Goal: Information Seeking & Learning: Learn about a topic

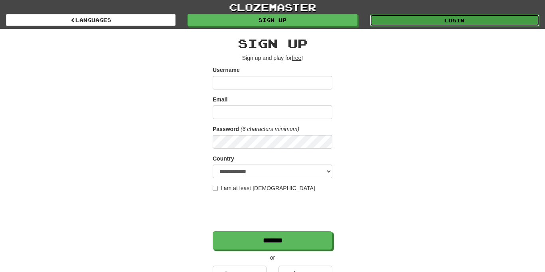
click at [442, 19] on link "Login" at bounding box center [455, 20] width 170 height 12
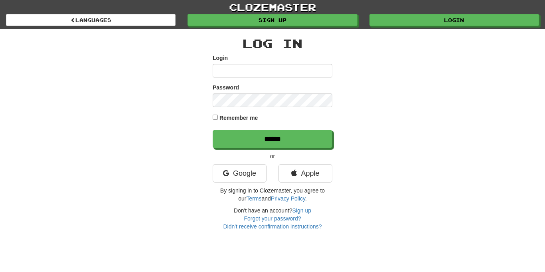
type input "**********"
click at [212, 116] on div "**********" at bounding box center [272, 130] width 467 height 202
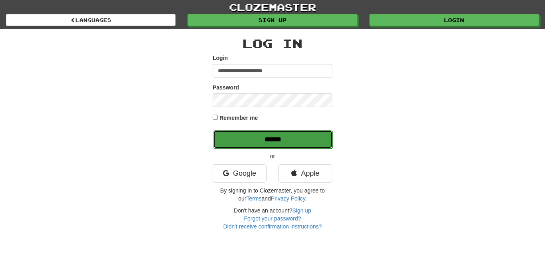
click at [268, 141] on input "******" at bounding box center [273, 139] width 120 height 18
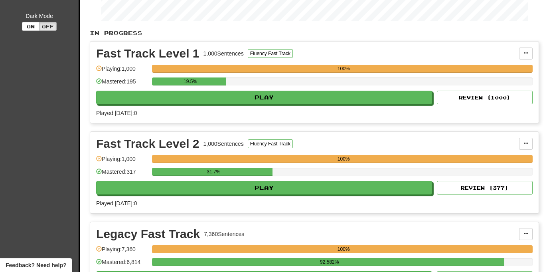
scroll to position [145, 0]
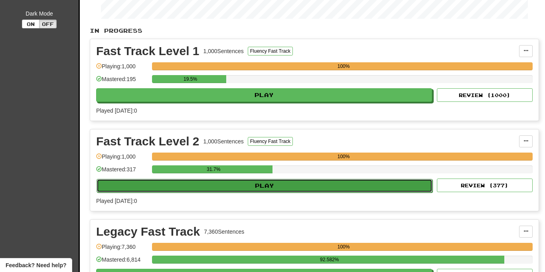
click at [269, 185] on button "Play" at bounding box center [265, 186] width 336 height 14
select select "**"
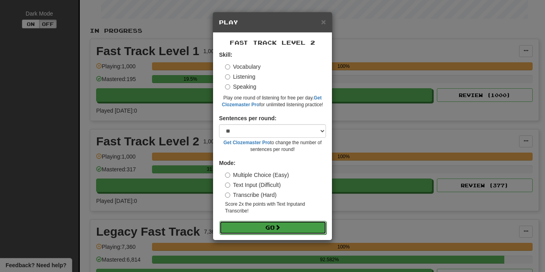
click at [270, 228] on button "Go" at bounding box center [273, 228] width 107 height 14
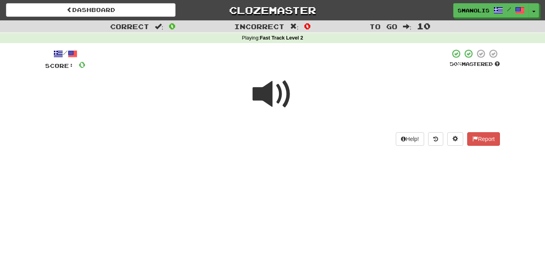
click at [271, 91] on span at bounding box center [273, 94] width 40 height 40
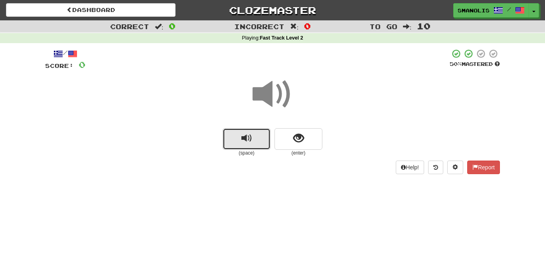
click at [246, 143] on span "replay audio" at bounding box center [247, 138] width 11 height 11
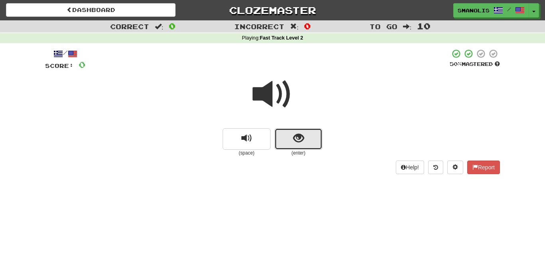
click at [290, 141] on button "show sentence" at bounding box center [299, 139] width 48 height 22
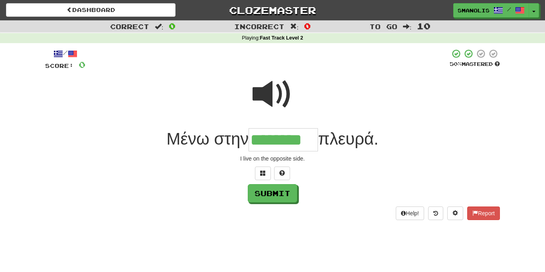
type input "********"
click at [274, 198] on button "Submit" at bounding box center [273, 193] width 50 height 18
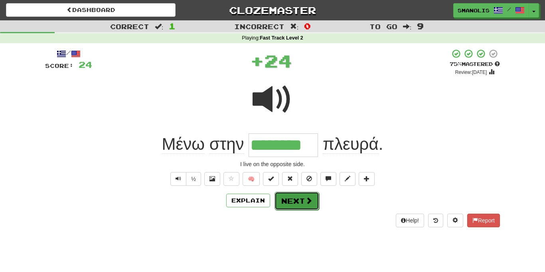
click at [287, 200] on button "Next" at bounding box center [297, 201] width 45 height 18
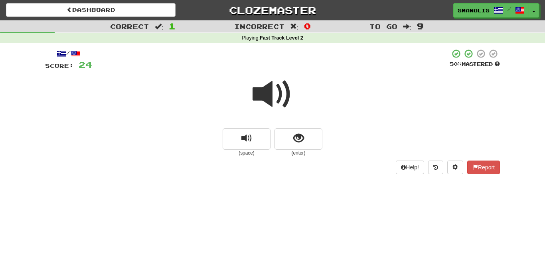
click at [275, 95] on span at bounding box center [273, 94] width 40 height 40
click at [258, 139] on button "replay audio" at bounding box center [247, 139] width 48 height 22
click at [288, 141] on button "show sentence" at bounding box center [299, 139] width 48 height 22
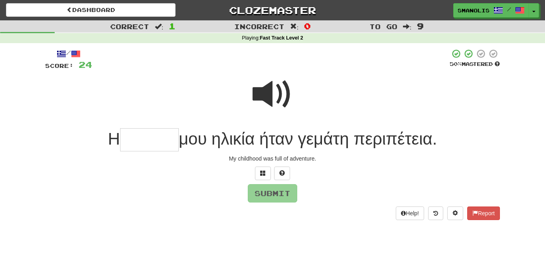
click at [172, 176] on div at bounding box center [272, 173] width 455 height 14
click at [131, 139] on input "text" at bounding box center [149, 140] width 59 height 24
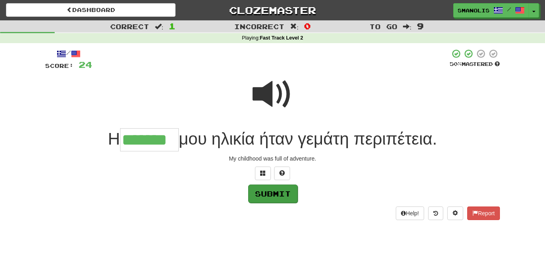
type input "*******"
click at [286, 198] on button "Submit" at bounding box center [273, 193] width 50 height 18
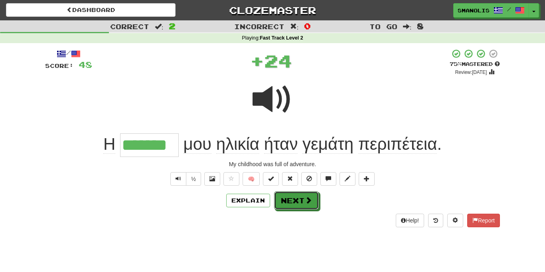
click at [286, 198] on button "Next" at bounding box center [296, 200] width 45 height 18
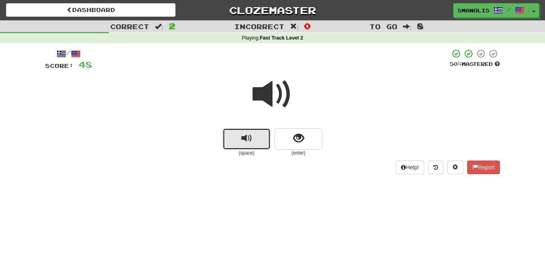
click at [248, 136] on span "replay audio" at bounding box center [247, 138] width 11 height 11
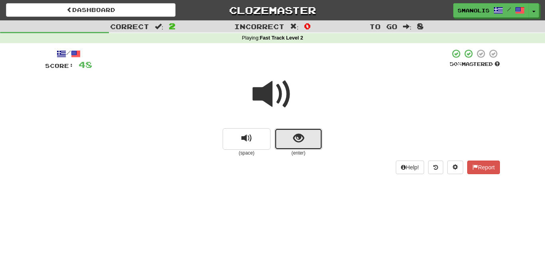
click at [283, 147] on button "show sentence" at bounding box center [299, 139] width 48 height 22
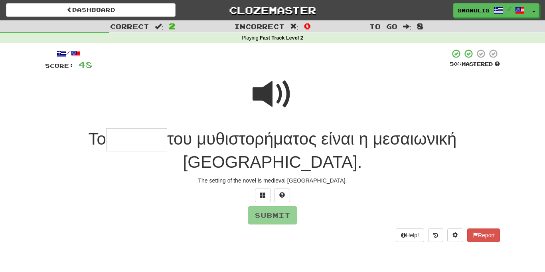
click at [278, 102] on span at bounding box center [273, 94] width 40 height 40
click at [106, 131] on input "text" at bounding box center [136, 140] width 61 height 24
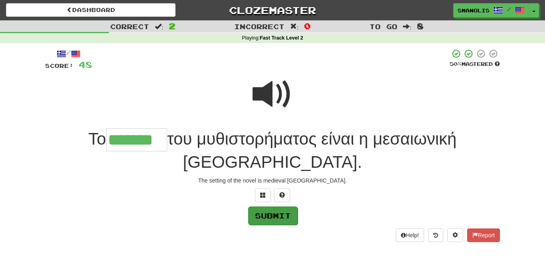
type input "*******"
click at [275, 206] on button "Submit" at bounding box center [273, 215] width 50 height 18
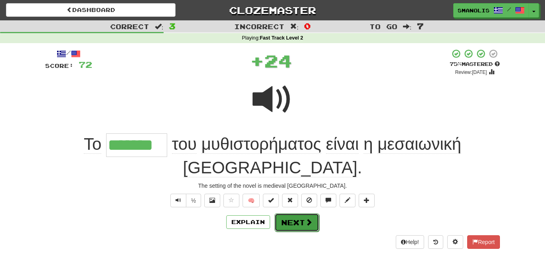
click at [290, 213] on button "Next" at bounding box center [297, 222] width 45 height 18
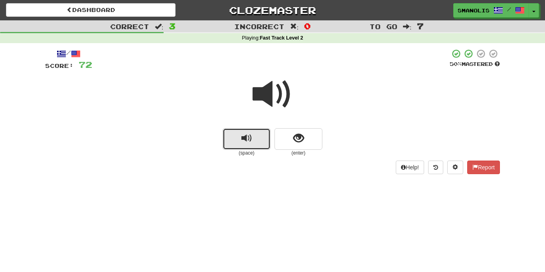
click at [249, 137] on span "replay audio" at bounding box center [247, 138] width 11 height 11
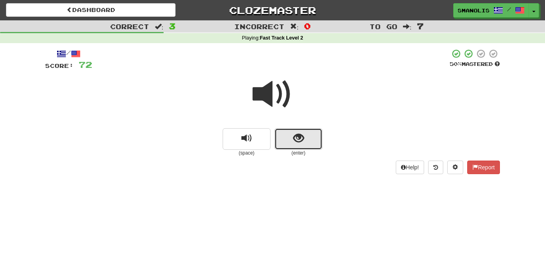
click at [288, 138] on button "show sentence" at bounding box center [299, 139] width 48 height 22
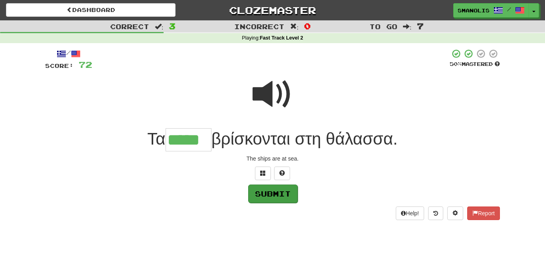
type input "*****"
click at [286, 190] on button "Submit" at bounding box center [273, 193] width 50 height 18
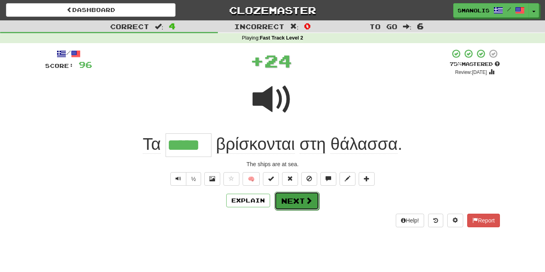
click at [291, 200] on button "Next" at bounding box center [297, 201] width 45 height 18
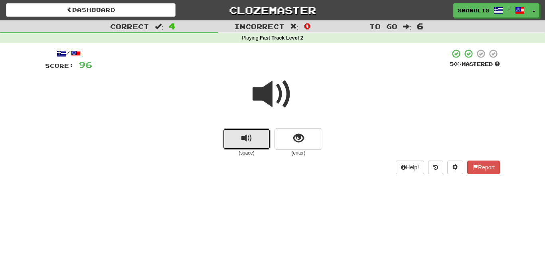
click at [246, 141] on span "replay audio" at bounding box center [247, 138] width 11 height 11
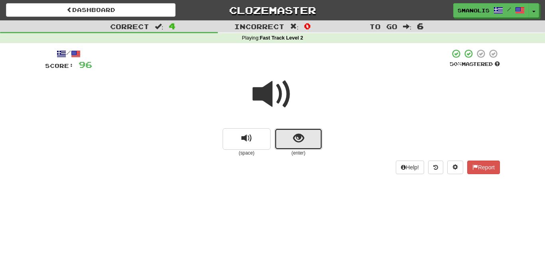
click at [290, 142] on button "show sentence" at bounding box center [299, 139] width 48 height 22
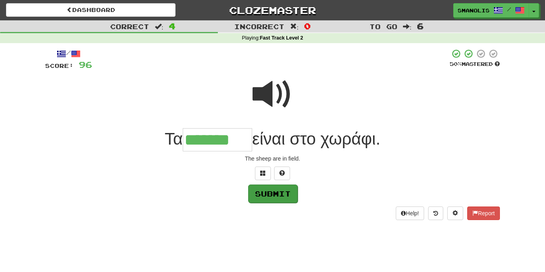
type input "*******"
click at [281, 191] on button "Submit" at bounding box center [273, 193] width 50 height 18
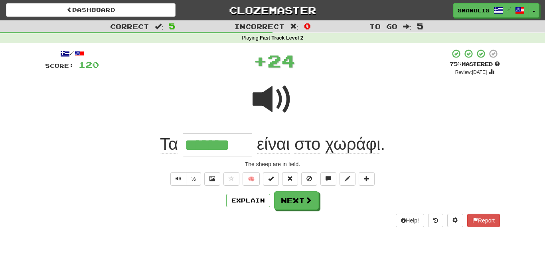
click at [281, 191] on div "Explain Next" at bounding box center [272, 200] width 455 height 18
click at [292, 199] on button "Next" at bounding box center [297, 201] width 45 height 18
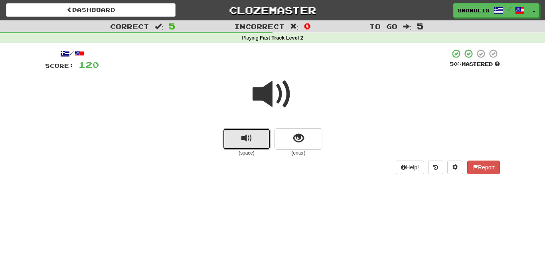
click at [244, 141] on span "replay audio" at bounding box center [247, 138] width 11 height 11
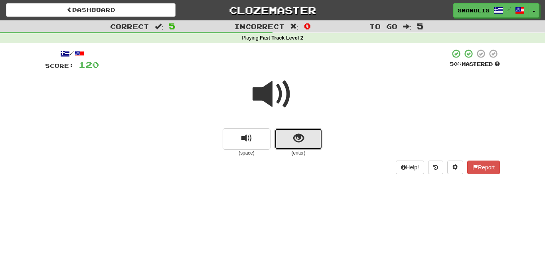
click at [296, 147] on button "show sentence" at bounding box center [299, 139] width 48 height 22
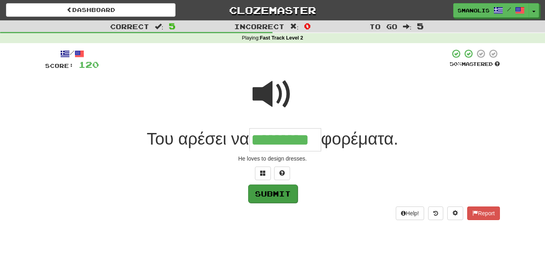
type input "*********"
click at [287, 190] on button "Submit" at bounding box center [273, 193] width 50 height 18
click at [287, 190] on div "/ Score: 120 50 % Mastered Του αρέσει να ********* φορέματα. He loves to design…" at bounding box center [272, 134] width 455 height 171
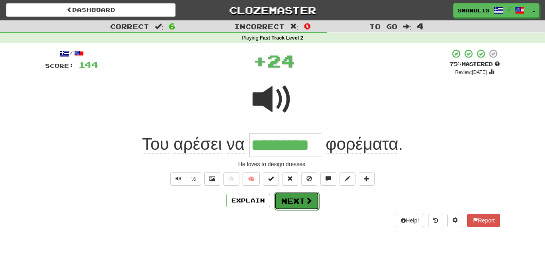
click at [289, 197] on button "Next" at bounding box center [297, 201] width 45 height 18
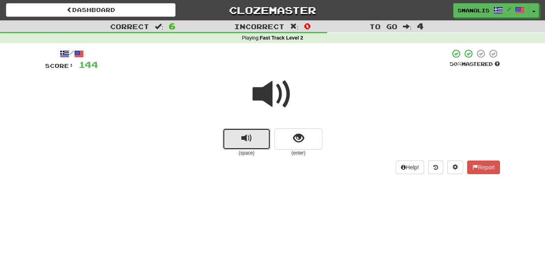
click at [255, 141] on button "replay audio" at bounding box center [247, 139] width 48 height 22
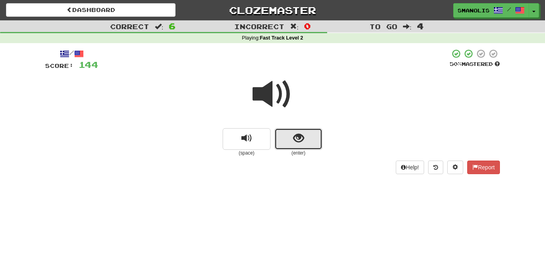
click at [281, 139] on button "show sentence" at bounding box center [299, 139] width 48 height 22
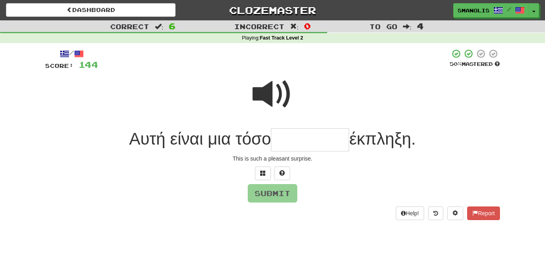
click at [276, 92] on span at bounding box center [273, 94] width 40 height 40
click at [286, 145] on input "text" at bounding box center [310, 140] width 78 height 24
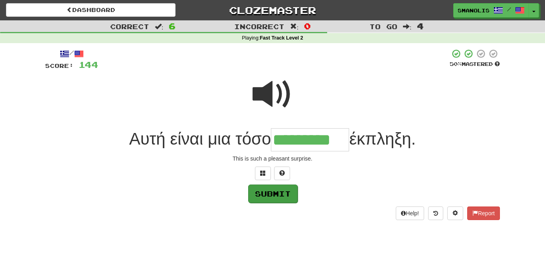
type input "*********"
click at [282, 191] on button "Submit" at bounding box center [273, 193] width 50 height 18
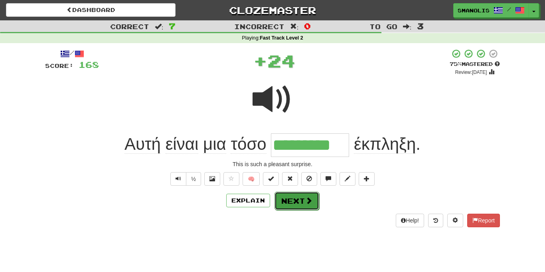
click at [286, 198] on button "Next" at bounding box center [297, 201] width 45 height 18
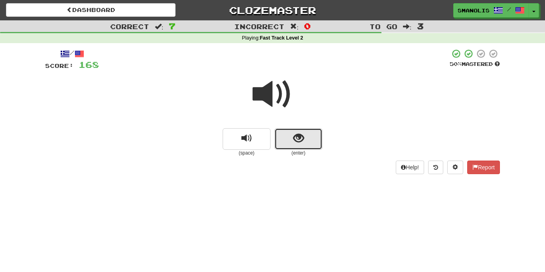
click at [290, 145] on button "show sentence" at bounding box center [299, 139] width 48 height 22
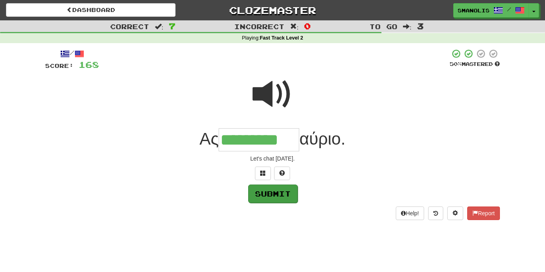
type input "*********"
click at [288, 195] on button "Submit" at bounding box center [273, 193] width 50 height 18
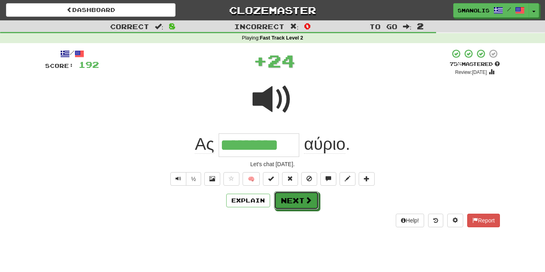
click at [288, 195] on button "Next" at bounding box center [296, 200] width 45 height 18
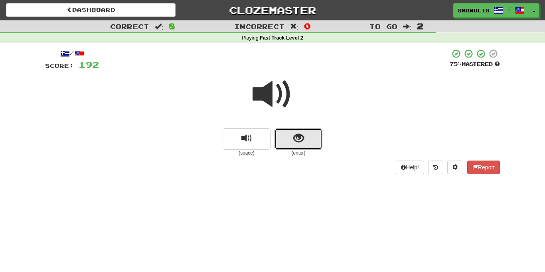
click at [291, 145] on button "show sentence" at bounding box center [299, 139] width 48 height 22
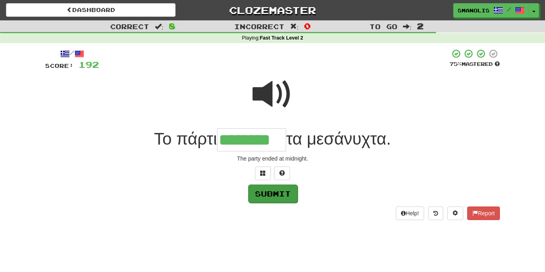
type input "********"
click at [269, 189] on button "Submit" at bounding box center [273, 193] width 50 height 18
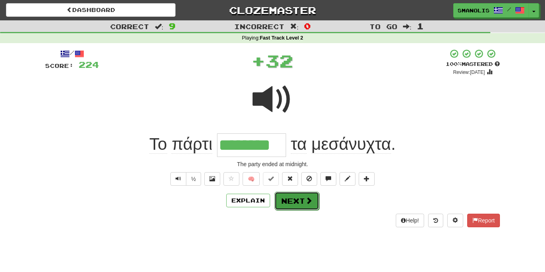
click at [295, 201] on button "Next" at bounding box center [297, 201] width 45 height 18
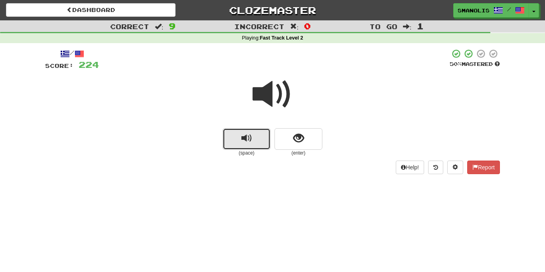
click at [252, 136] on button "replay audio" at bounding box center [247, 139] width 48 height 22
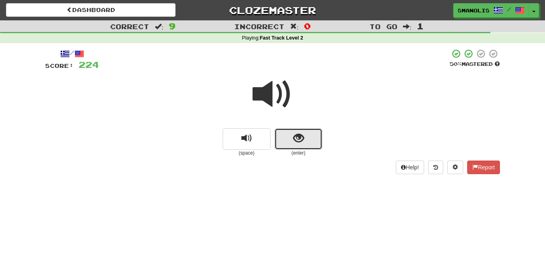
click at [283, 141] on button "show sentence" at bounding box center [299, 139] width 48 height 22
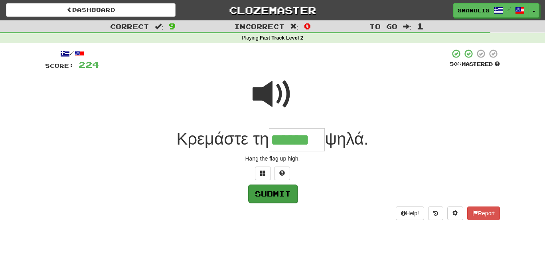
type input "******"
click at [282, 191] on button "Submit" at bounding box center [273, 193] width 50 height 18
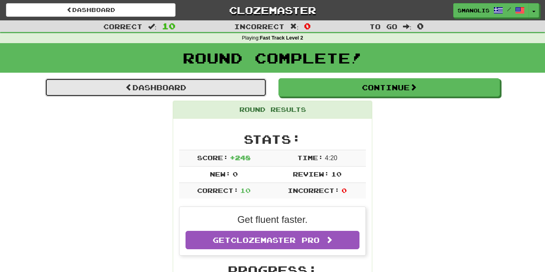
click at [222, 83] on link "Dashboard" at bounding box center [156, 87] width 222 height 18
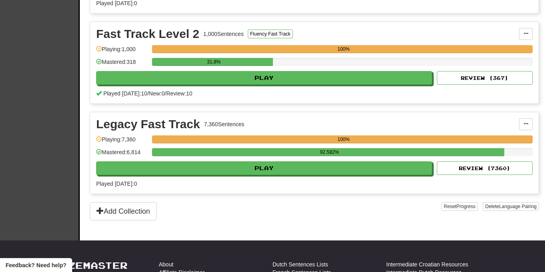
scroll to position [269, 0]
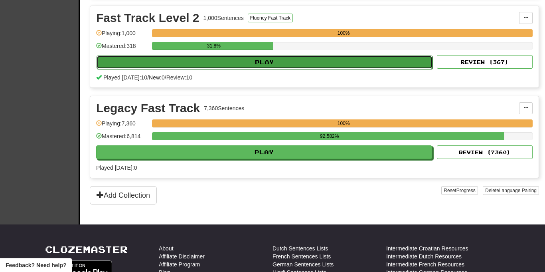
click at [271, 59] on button "Play" at bounding box center [265, 62] width 336 height 14
select select "**"
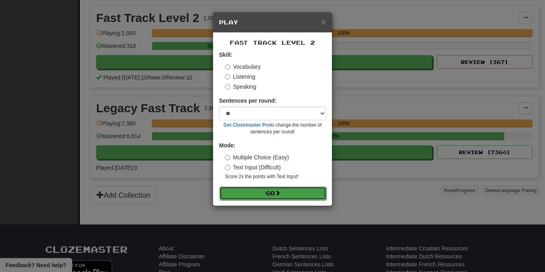
click at [261, 192] on button "Go" at bounding box center [273, 193] width 107 height 14
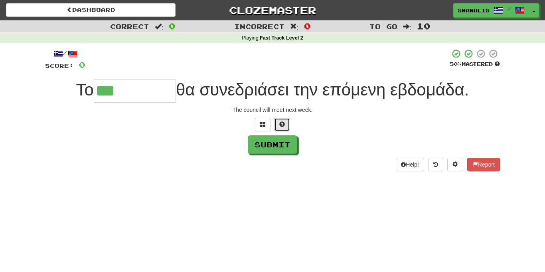
click at [285, 128] on button at bounding box center [282, 125] width 16 height 14
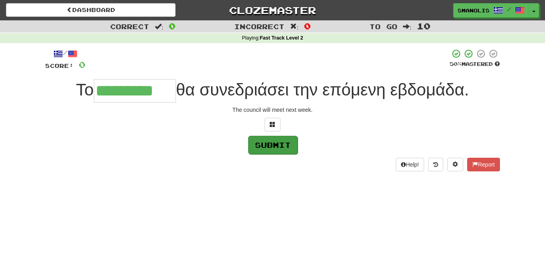
type input "*********"
click at [285, 145] on button "Submit" at bounding box center [273, 145] width 50 height 18
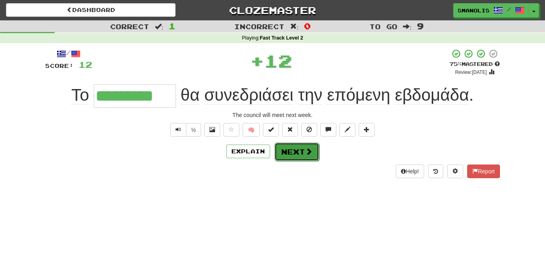
click at [292, 150] on button "Next" at bounding box center [297, 152] width 45 height 18
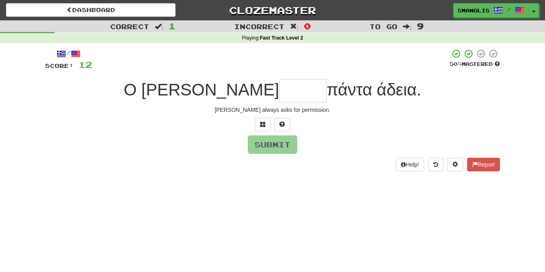
type input "*"
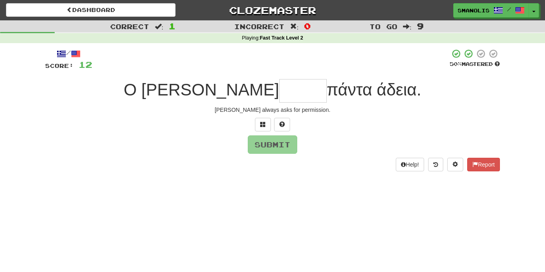
type input "*"
click at [285, 121] on button at bounding box center [282, 125] width 16 height 14
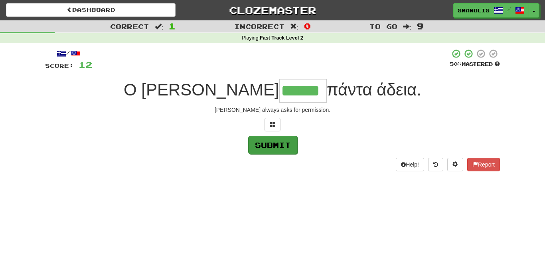
type input "******"
click at [286, 143] on button "Submit" at bounding box center [273, 145] width 50 height 18
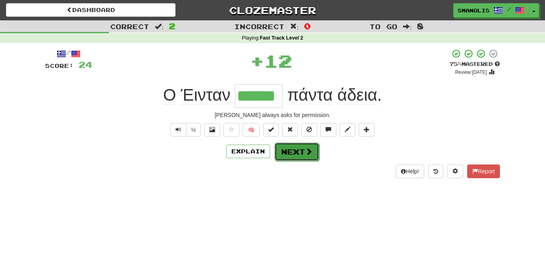
click at [289, 150] on button "Next" at bounding box center [297, 152] width 45 height 18
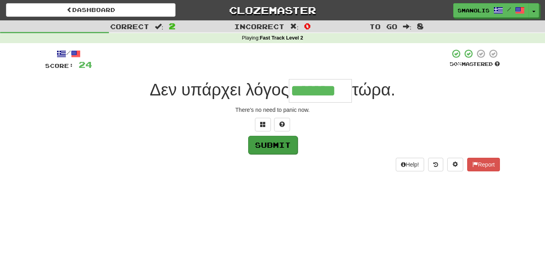
type input "*******"
click at [275, 144] on button "Submit" at bounding box center [273, 145] width 50 height 18
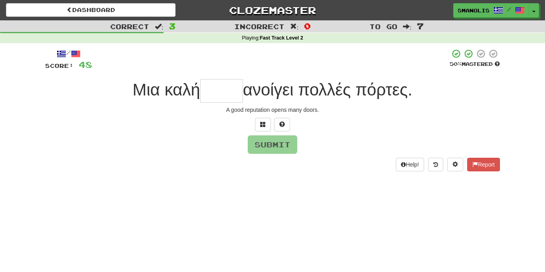
type input "*"
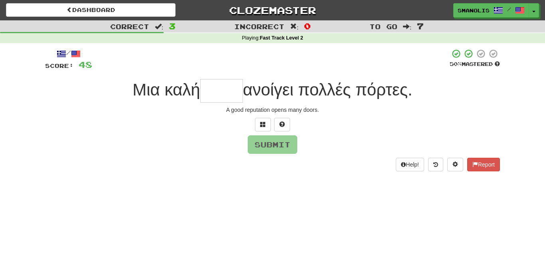
type input "*"
click at [283, 126] on span at bounding box center [282, 124] width 6 height 6
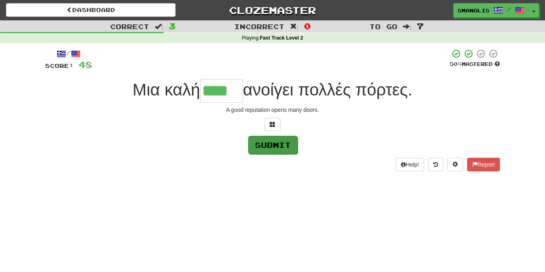
type input "****"
click at [281, 143] on button "Submit" at bounding box center [273, 145] width 50 height 18
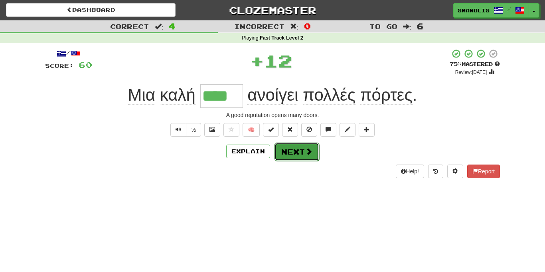
click at [284, 153] on button "Next" at bounding box center [297, 152] width 45 height 18
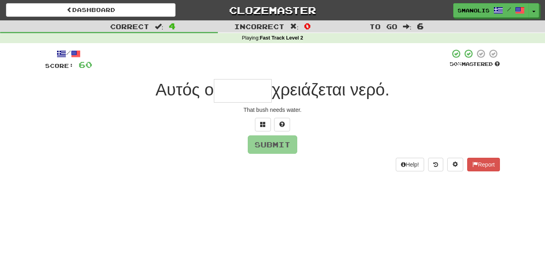
type input "*"
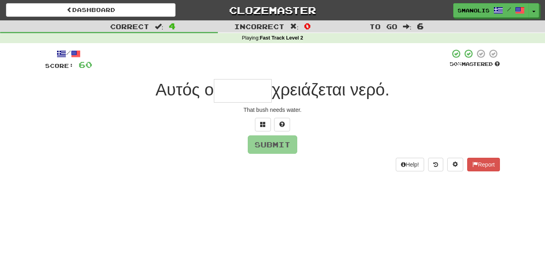
type input "*"
click at [281, 123] on span at bounding box center [282, 124] width 6 height 6
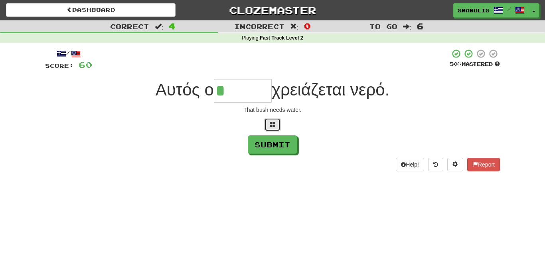
click at [272, 123] on span at bounding box center [273, 124] width 6 height 6
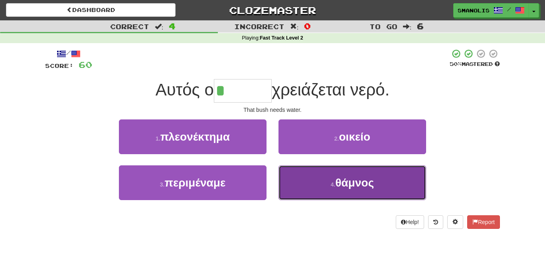
click at [292, 186] on button "4 . θάμνος" at bounding box center [353, 182] width 148 height 35
type input "******"
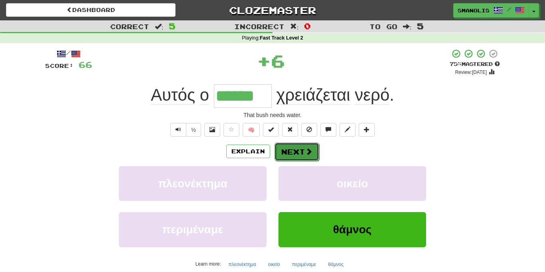
click at [283, 148] on button "Next" at bounding box center [297, 152] width 45 height 18
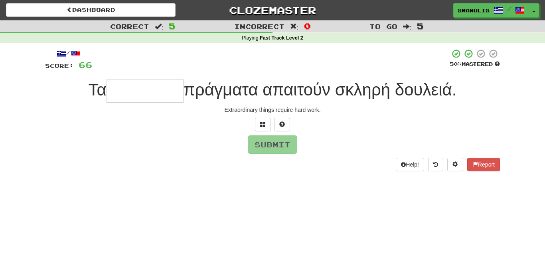
type input "*"
click at [284, 124] on span at bounding box center [282, 124] width 6 height 6
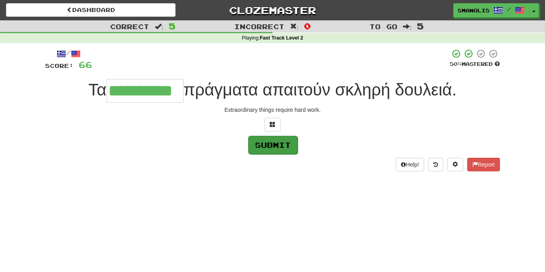
type input "**********"
click at [280, 148] on button "Submit" at bounding box center [273, 145] width 50 height 18
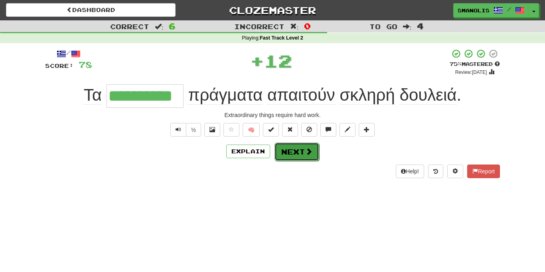
click at [288, 149] on button "Next" at bounding box center [297, 152] width 45 height 18
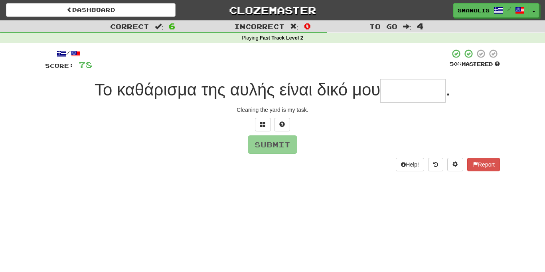
type input "*"
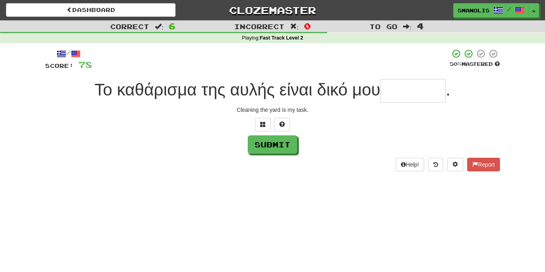
type input "*"
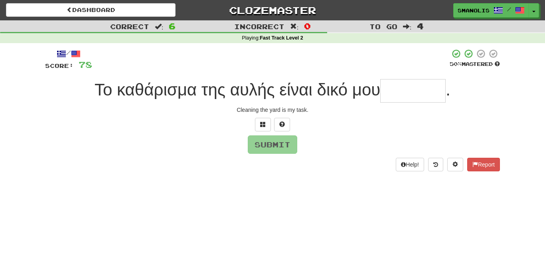
type input "*"
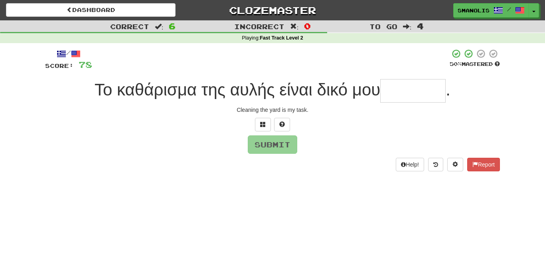
type input "*"
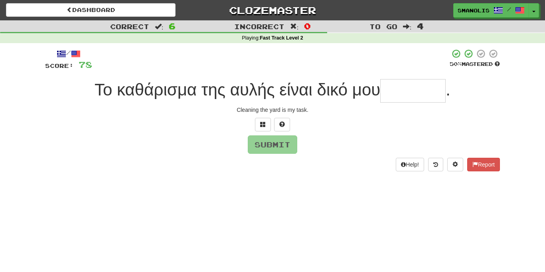
type input "*"
click at [287, 127] on button at bounding box center [282, 125] width 16 height 14
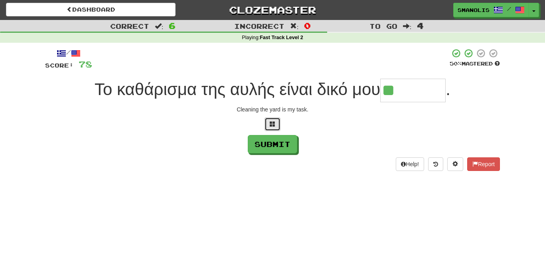
click at [273, 121] on span at bounding box center [273, 124] width 6 height 6
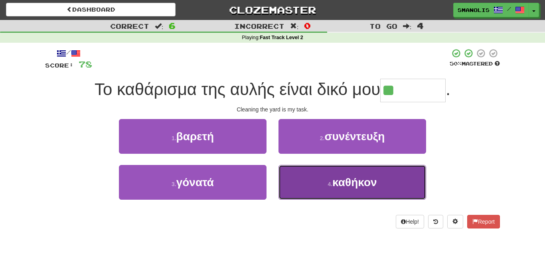
click at [313, 181] on button "4 . καθήκον" at bounding box center [353, 182] width 148 height 35
type input "*******"
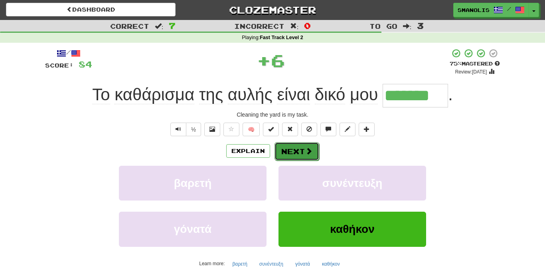
click at [304, 151] on button "Next" at bounding box center [297, 151] width 45 height 18
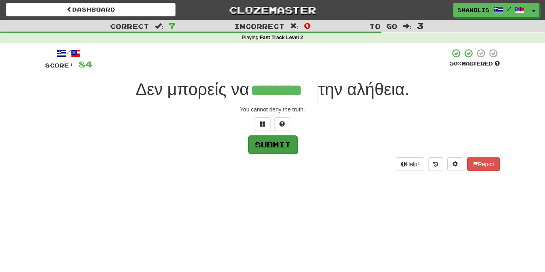
type input "********"
click at [288, 148] on button "Submit" at bounding box center [273, 144] width 50 height 18
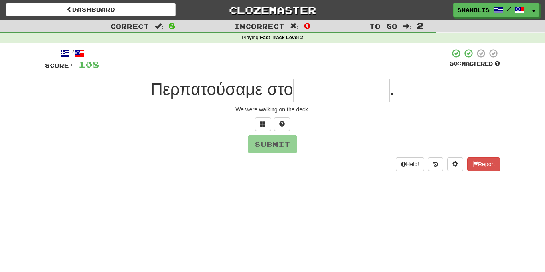
type input "*"
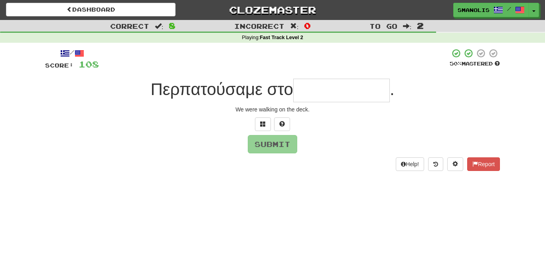
type input "*"
click at [283, 126] on span at bounding box center [282, 124] width 6 height 6
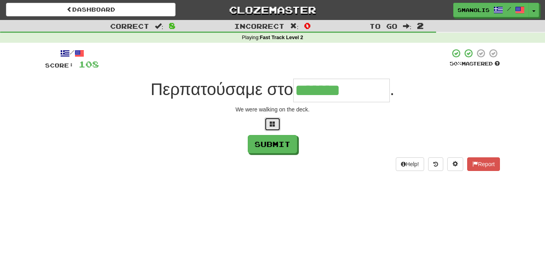
click at [270, 122] on span at bounding box center [273, 124] width 6 height 6
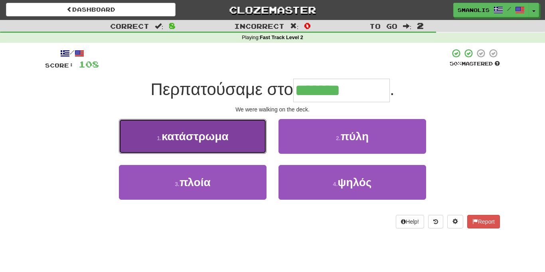
click at [221, 150] on button "1 . κατάστρωμα" at bounding box center [193, 136] width 148 height 35
type input "**********"
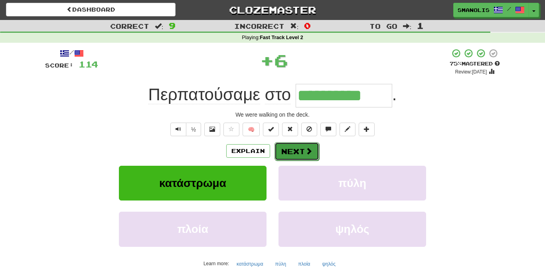
click at [277, 153] on button "Next" at bounding box center [297, 151] width 45 height 18
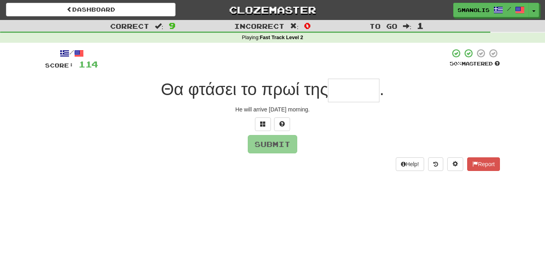
type input "*"
click at [285, 123] on button at bounding box center [282, 124] width 16 height 14
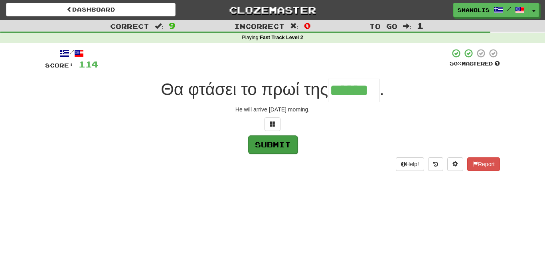
type input "******"
click at [276, 146] on button "Submit" at bounding box center [273, 144] width 50 height 18
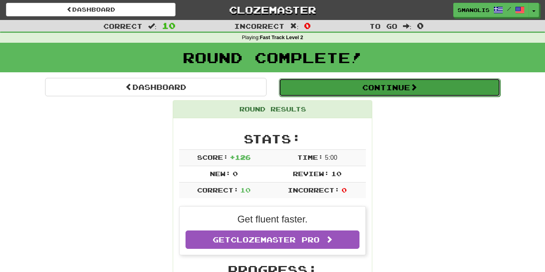
click at [318, 85] on button "Continue" at bounding box center [390, 87] width 222 height 18
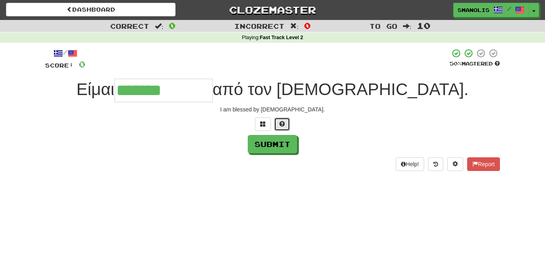
click at [283, 124] on span at bounding box center [282, 124] width 6 height 6
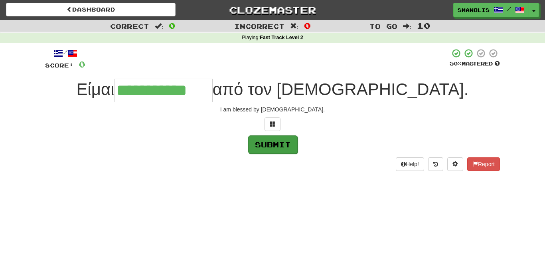
type input "**********"
click at [270, 144] on button "Submit" at bounding box center [273, 144] width 50 height 18
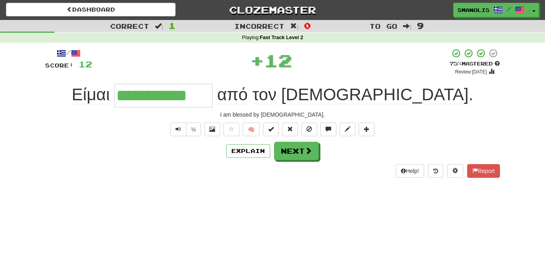
click at [270, 144] on div "Explain Next" at bounding box center [272, 151] width 455 height 18
click at [311, 145] on button "Next" at bounding box center [297, 151] width 45 height 18
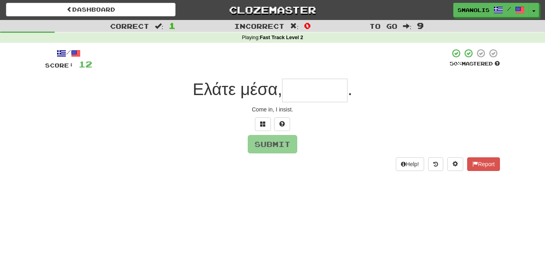
type input "*"
click at [285, 124] on button at bounding box center [282, 124] width 16 height 14
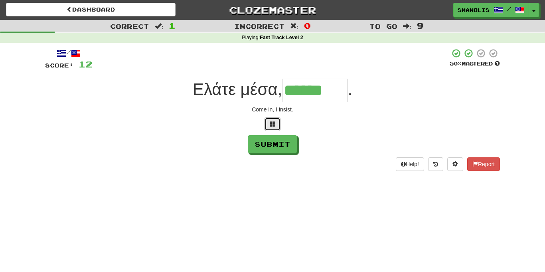
click at [269, 125] on button at bounding box center [273, 124] width 16 height 14
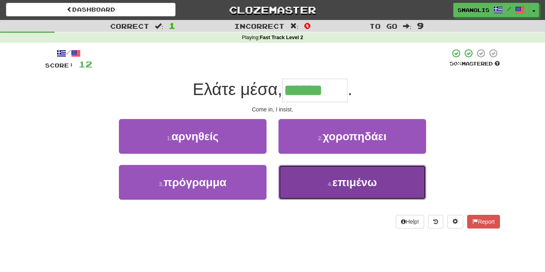
click at [303, 191] on button "4 . επιμένω" at bounding box center [353, 182] width 148 height 35
type input "*******"
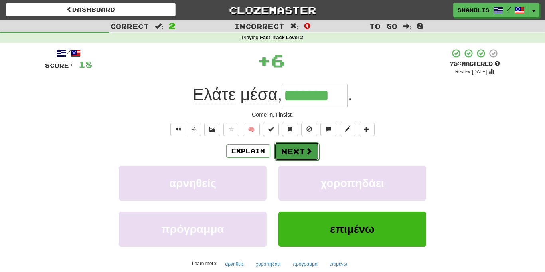
click at [293, 153] on button "Next" at bounding box center [297, 151] width 45 height 18
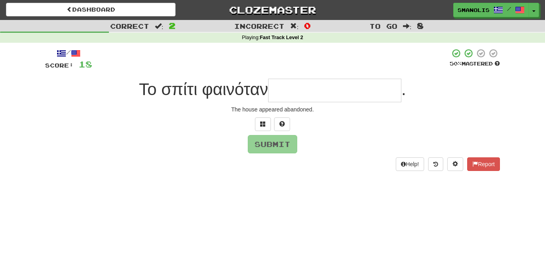
type input "*"
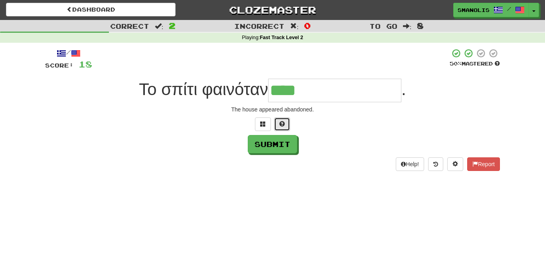
click at [282, 131] on button at bounding box center [282, 124] width 16 height 14
click at [275, 127] on button at bounding box center [273, 124] width 16 height 14
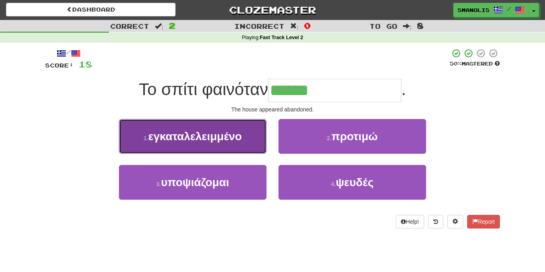
click at [252, 137] on button "1 . εγκαταλελειμμένο" at bounding box center [193, 136] width 148 height 35
type input "**********"
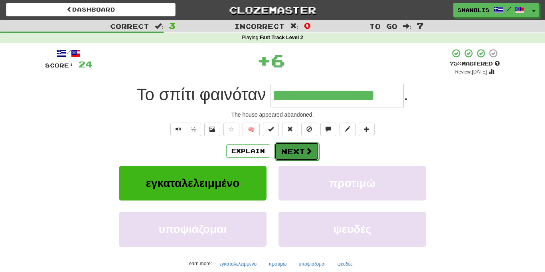
click at [291, 149] on button "Next" at bounding box center [297, 151] width 45 height 18
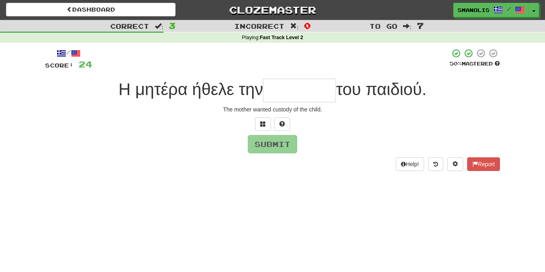
type input "*"
click at [284, 120] on button at bounding box center [282, 124] width 16 height 14
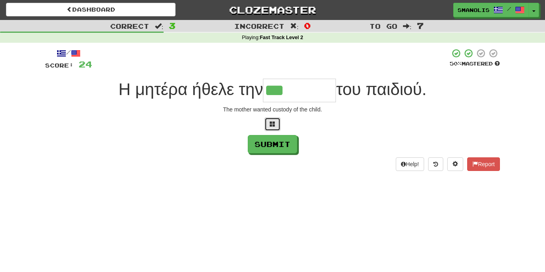
click at [273, 121] on span at bounding box center [273, 124] width 6 height 6
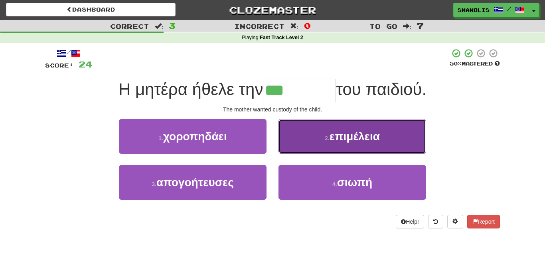
click at [292, 149] on button "2 . επιμέλεια" at bounding box center [353, 136] width 148 height 35
type input "*********"
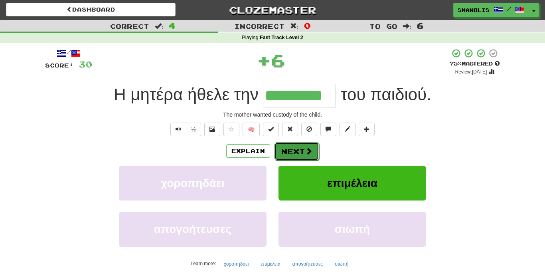
click at [283, 155] on button "Next" at bounding box center [297, 151] width 45 height 18
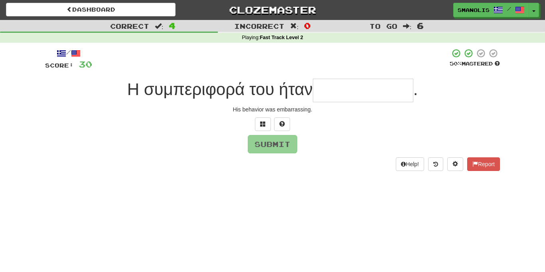
type input "*"
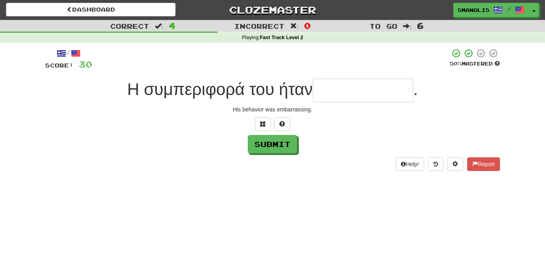
type input "*"
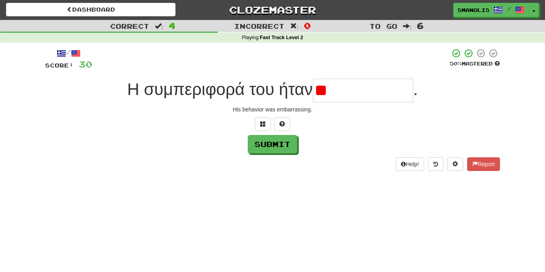
type input "*"
click at [285, 122] on button at bounding box center [282, 124] width 16 height 14
click at [274, 126] on span at bounding box center [273, 124] width 6 height 6
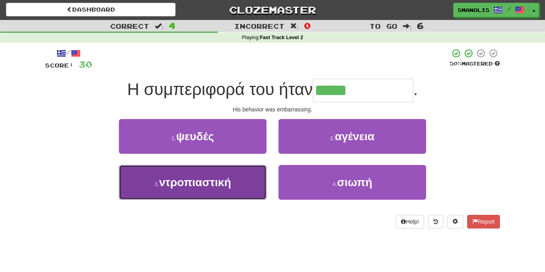
click at [241, 179] on button "3 . ντροπιαστική" at bounding box center [193, 182] width 148 height 35
type input "**********"
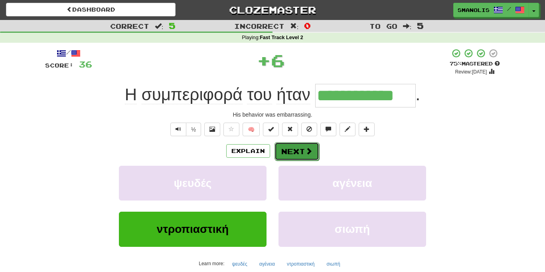
click at [290, 149] on button "Next" at bounding box center [297, 151] width 45 height 18
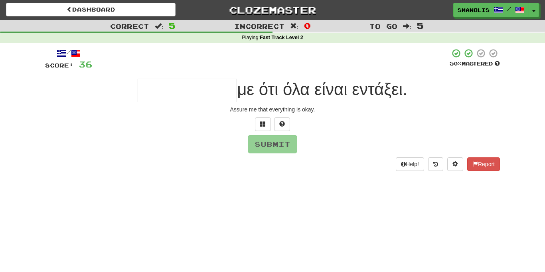
type input "*"
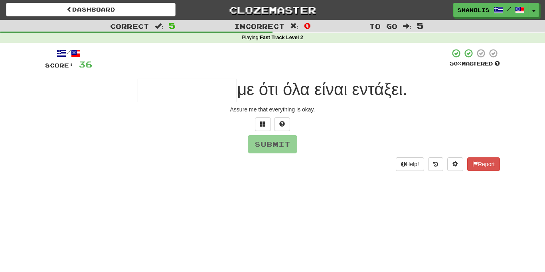
type input "*"
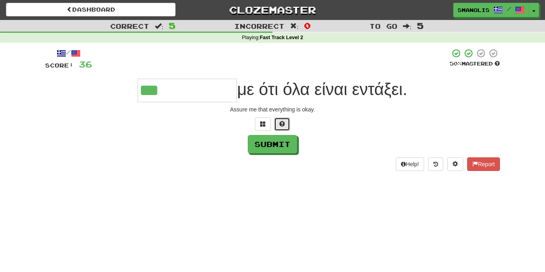
click at [286, 127] on button at bounding box center [282, 124] width 16 height 14
click at [270, 122] on span at bounding box center [273, 124] width 6 height 6
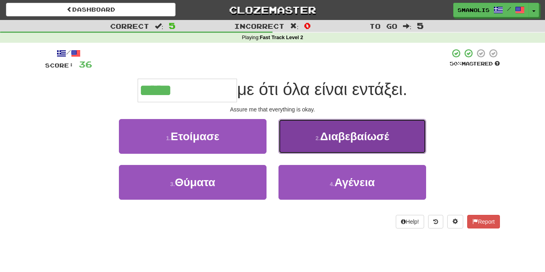
click at [301, 127] on button "2 . Διαβεβαίωσέ" at bounding box center [353, 136] width 148 height 35
type input "**********"
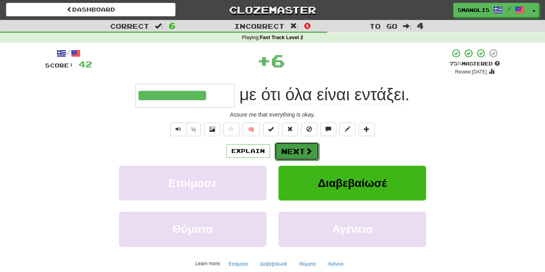
click at [301, 152] on button "Next" at bounding box center [297, 151] width 45 height 18
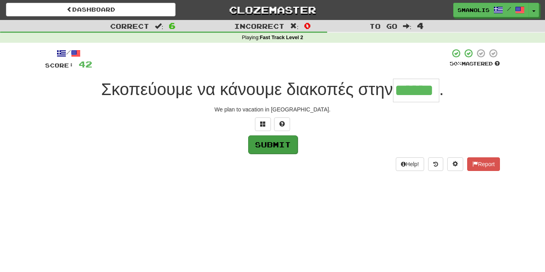
type input "******"
click at [280, 149] on button "Submit" at bounding box center [273, 144] width 50 height 18
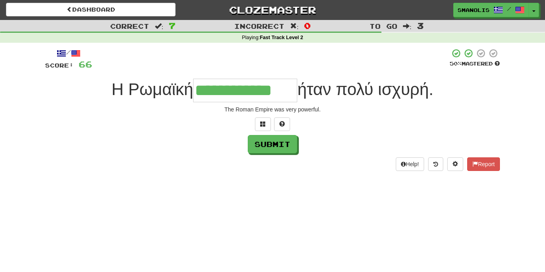
scroll to position [0, 1]
click at [273, 141] on button "Submit" at bounding box center [273, 144] width 50 height 18
type input "**********"
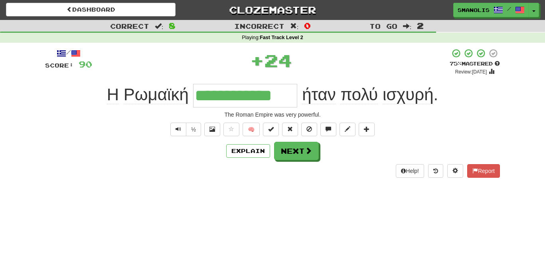
scroll to position [0, 0]
click at [273, 142] on div "Explain Next" at bounding box center [272, 151] width 455 height 18
click at [304, 158] on button "Next" at bounding box center [297, 151] width 45 height 18
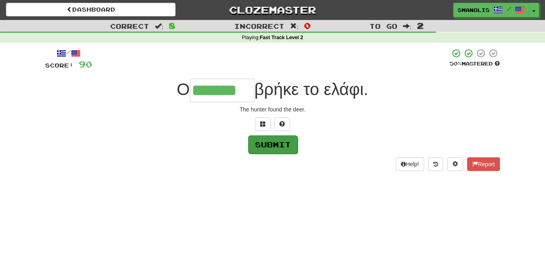
type input "*******"
click at [266, 151] on button "Submit" at bounding box center [273, 144] width 50 height 18
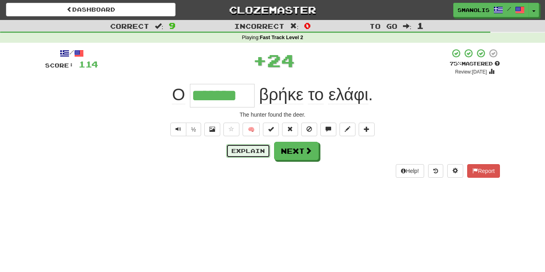
click at [266, 151] on button "Explain" at bounding box center [248, 151] width 44 height 14
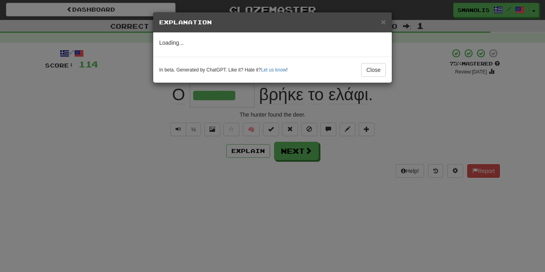
click at [307, 156] on div "× Explanation Loading... In beta. Generated by ChatGPT. Like it? Hate it? Let u…" at bounding box center [272, 136] width 545 height 272
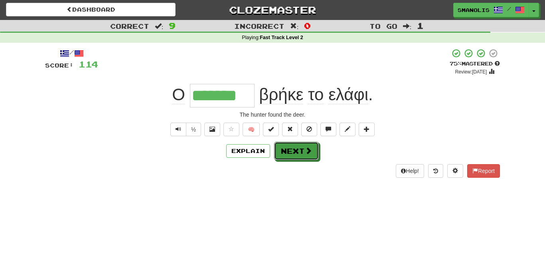
click at [307, 156] on button "Next" at bounding box center [296, 151] width 45 height 18
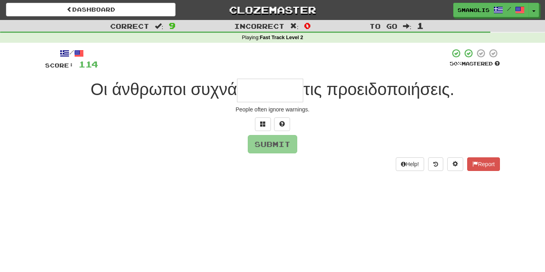
type input "*"
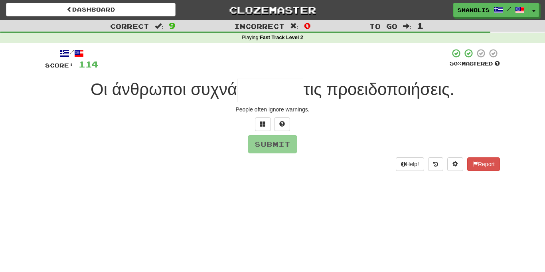
type input "*"
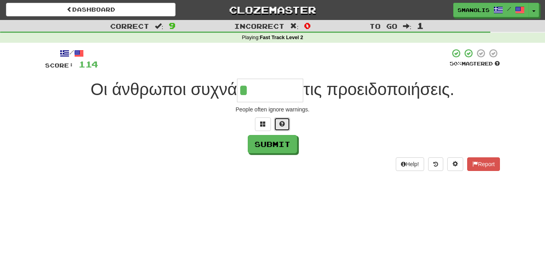
click at [280, 122] on span at bounding box center [282, 124] width 6 height 6
click at [275, 121] on button at bounding box center [273, 124] width 16 height 14
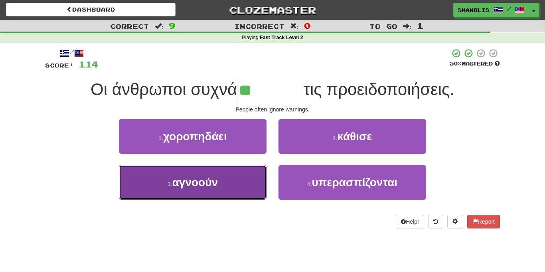
click at [252, 176] on button "3 . αγνοούν" at bounding box center [193, 182] width 148 height 35
type input "*******"
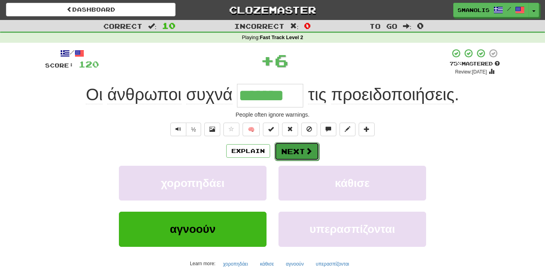
click at [293, 151] on button "Next" at bounding box center [297, 151] width 45 height 18
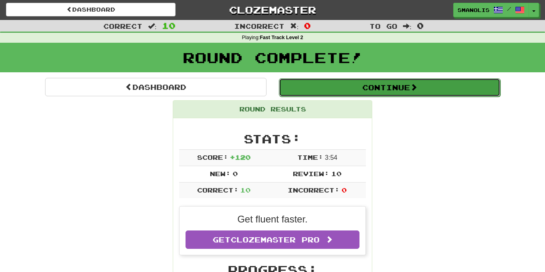
click at [323, 92] on button "Continue" at bounding box center [390, 87] width 222 height 18
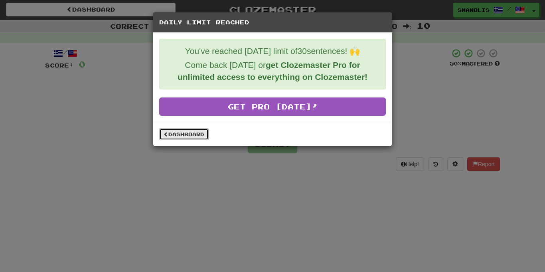
click at [177, 129] on link "Dashboard" at bounding box center [184, 134] width 50 height 12
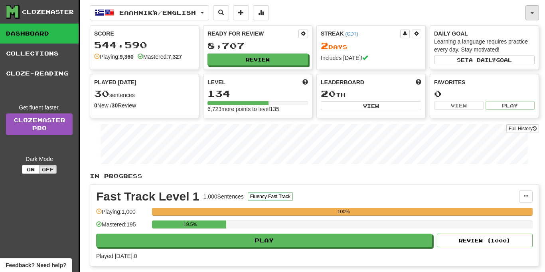
click at [534, 18] on button "button" at bounding box center [533, 12] width 14 height 15
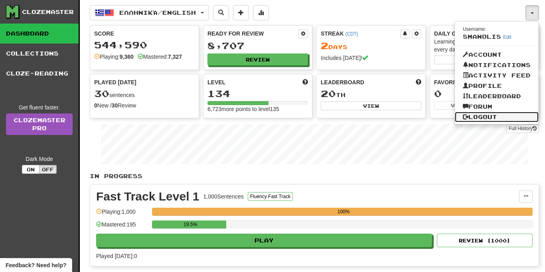
click at [486, 117] on link "Logout" at bounding box center [497, 117] width 84 height 10
